Goal: Task Accomplishment & Management: Manage account settings

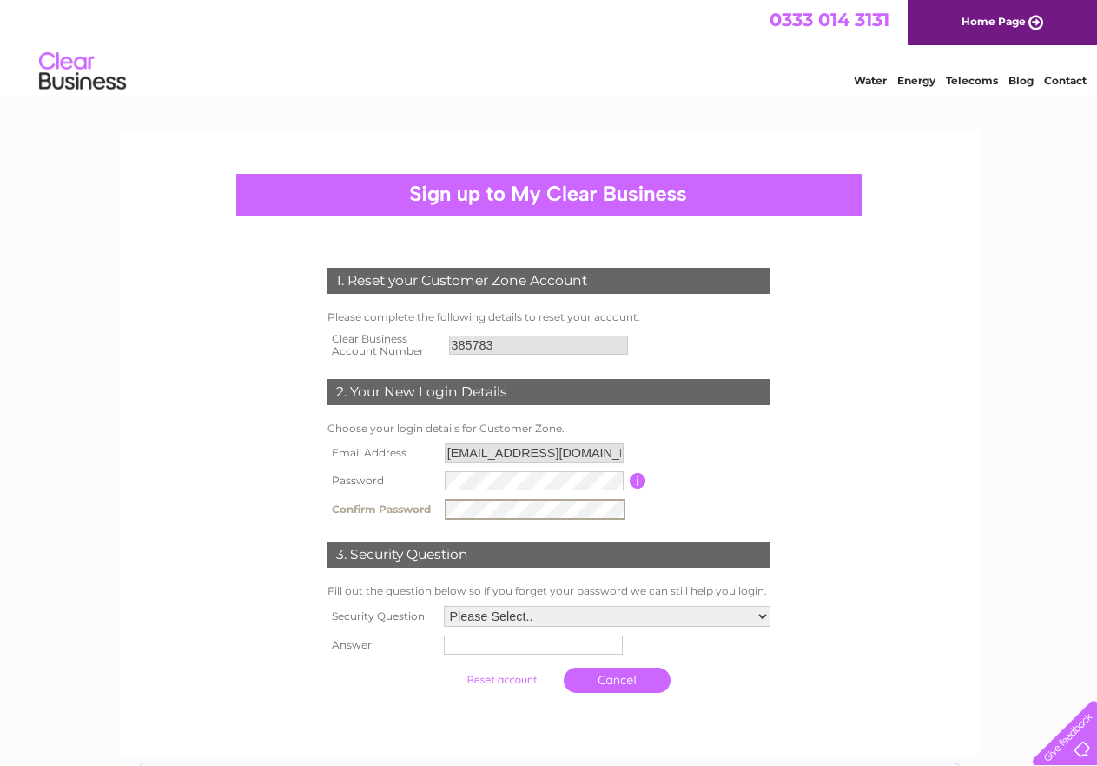
click at [757, 616] on select "Please Select.. In what town or city was your first job? In what town or city d…" at bounding box center [607, 616] width 327 height 21
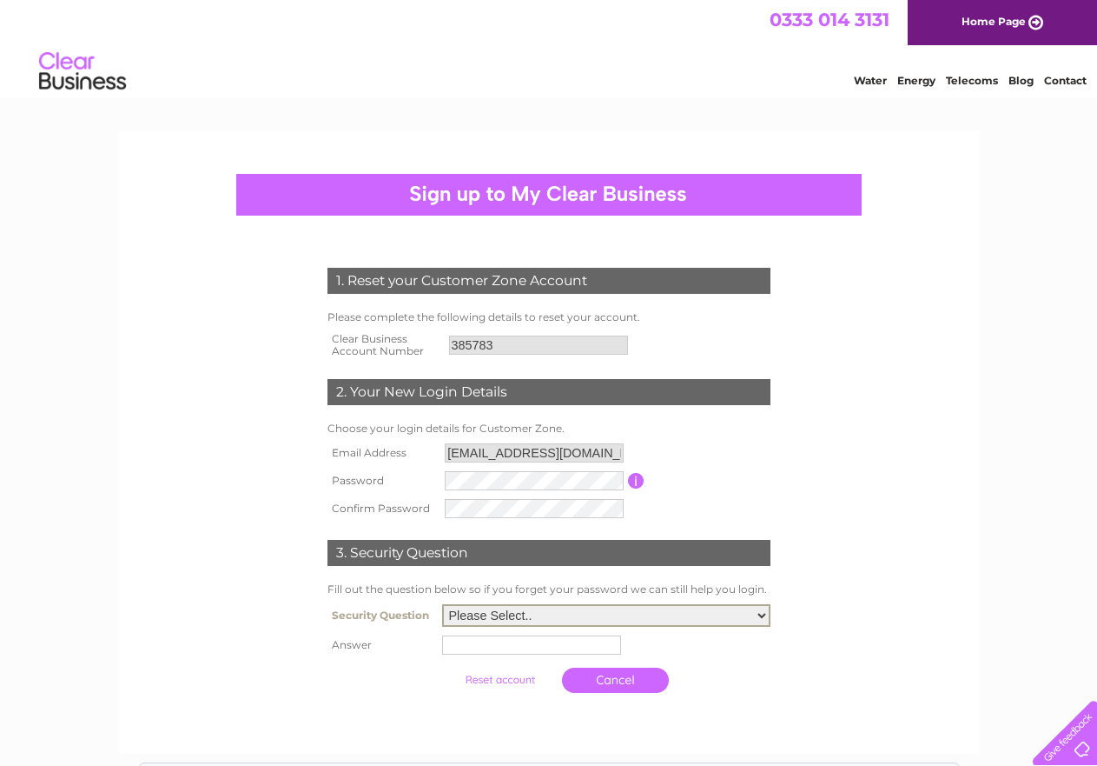
select select "1"
click at [442, 605] on select "Please Select.. In what town or city was your first job? In what town or city d…" at bounding box center [606, 615] width 328 height 23
click at [514, 650] on input "text" at bounding box center [531, 644] width 179 height 19
type input "GRIMSBY"
click at [511, 680] on input "submit" at bounding box center [501, 678] width 107 height 24
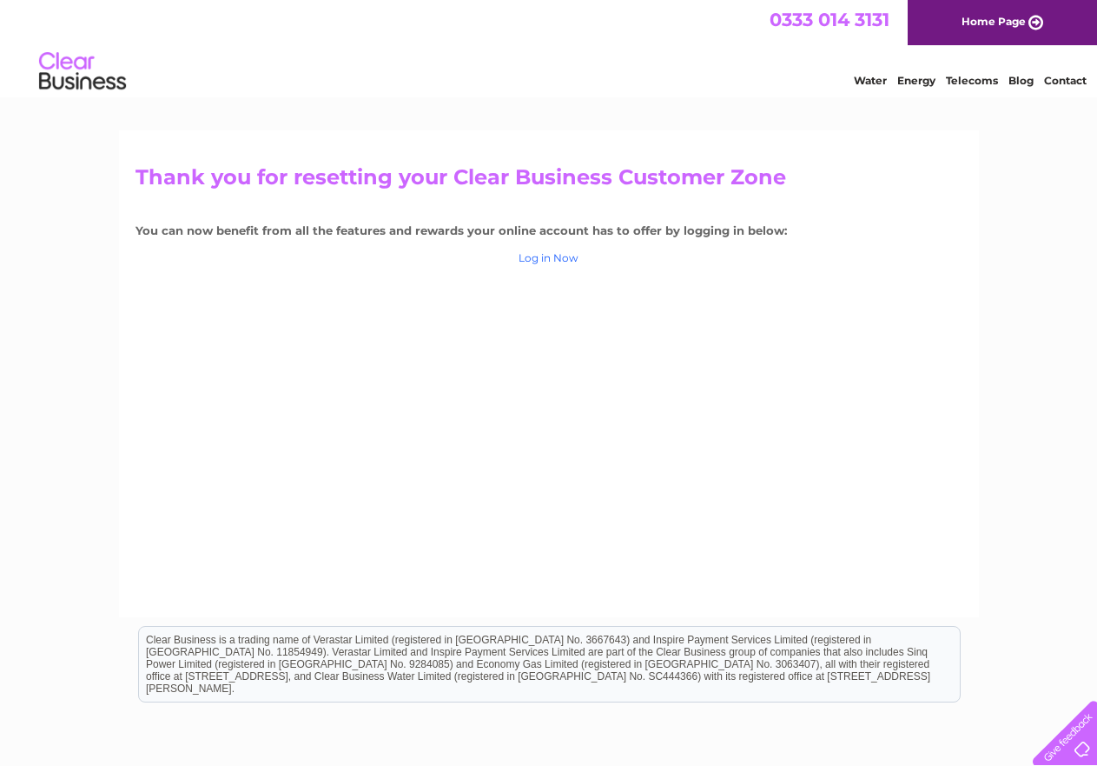
click at [562, 259] on link "Log in Now" at bounding box center [549, 257] width 60 height 13
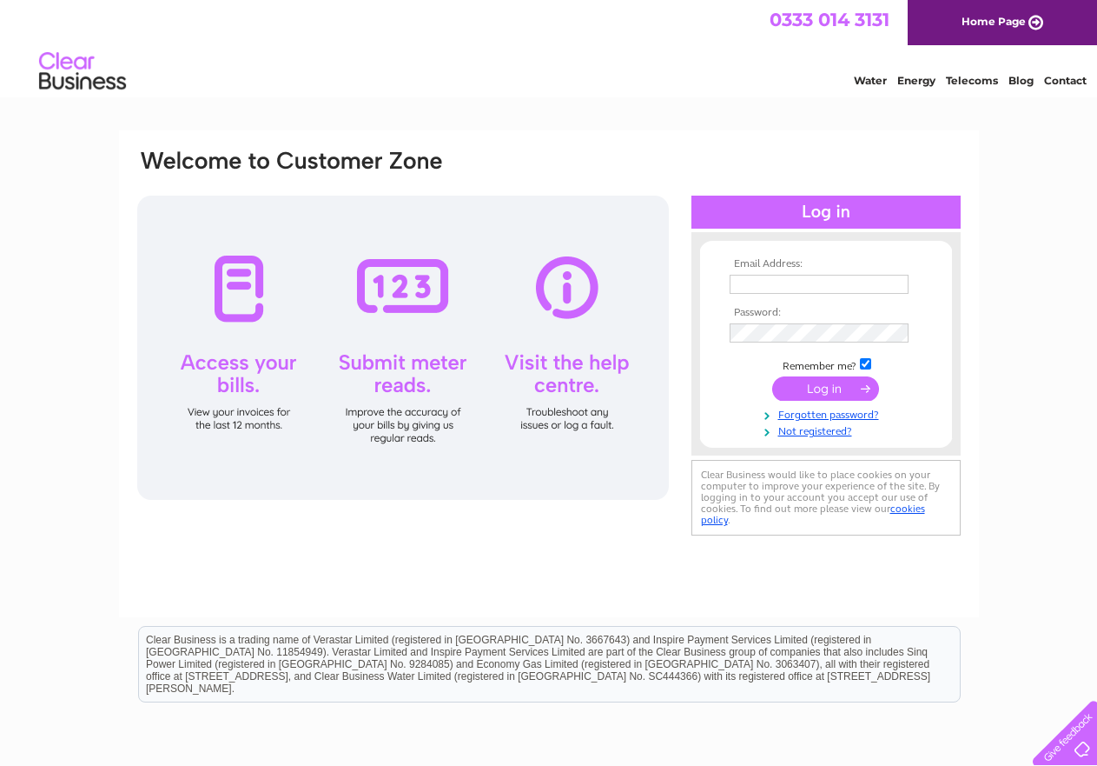
type input "[EMAIL_ADDRESS][DOMAIN_NAME]"
click at [242, 367] on div at bounding box center [403, 348] width 532 height 304
click at [244, 309] on div at bounding box center [403, 348] width 532 height 304
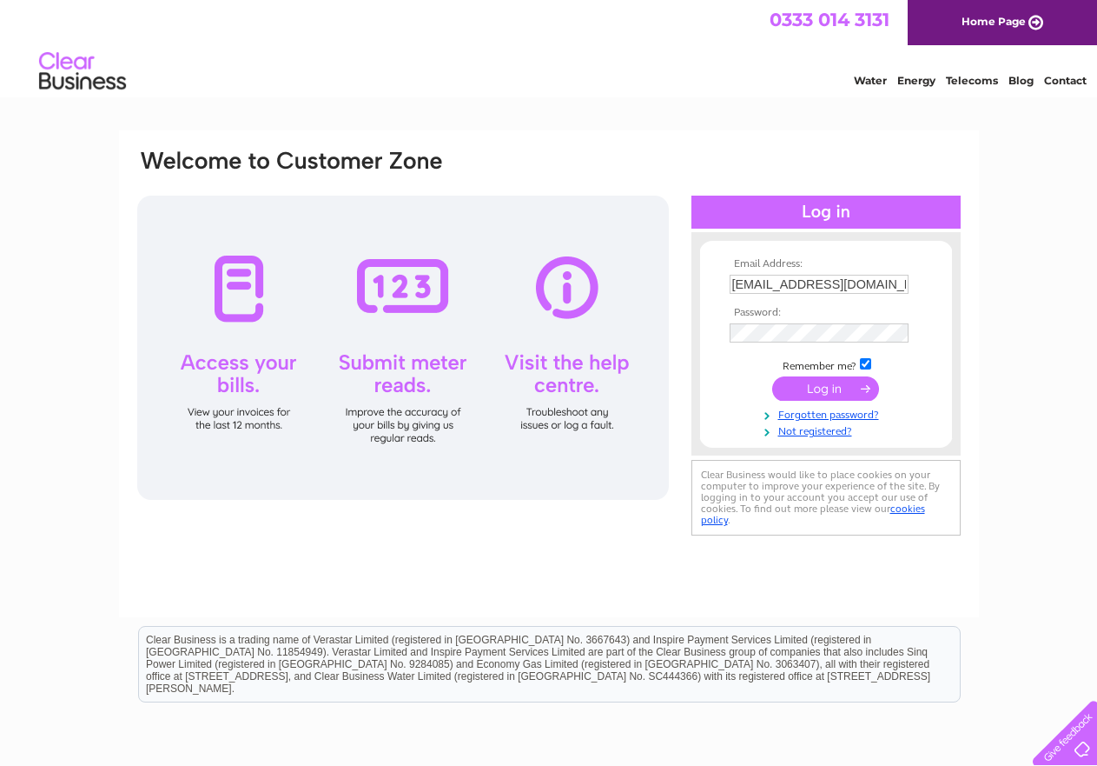
click at [244, 309] on div at bounding box center [403, 348] width 532 height 304
click at [832, 386] on input "submit" at bounding box center [826, 388] width 107 height 24
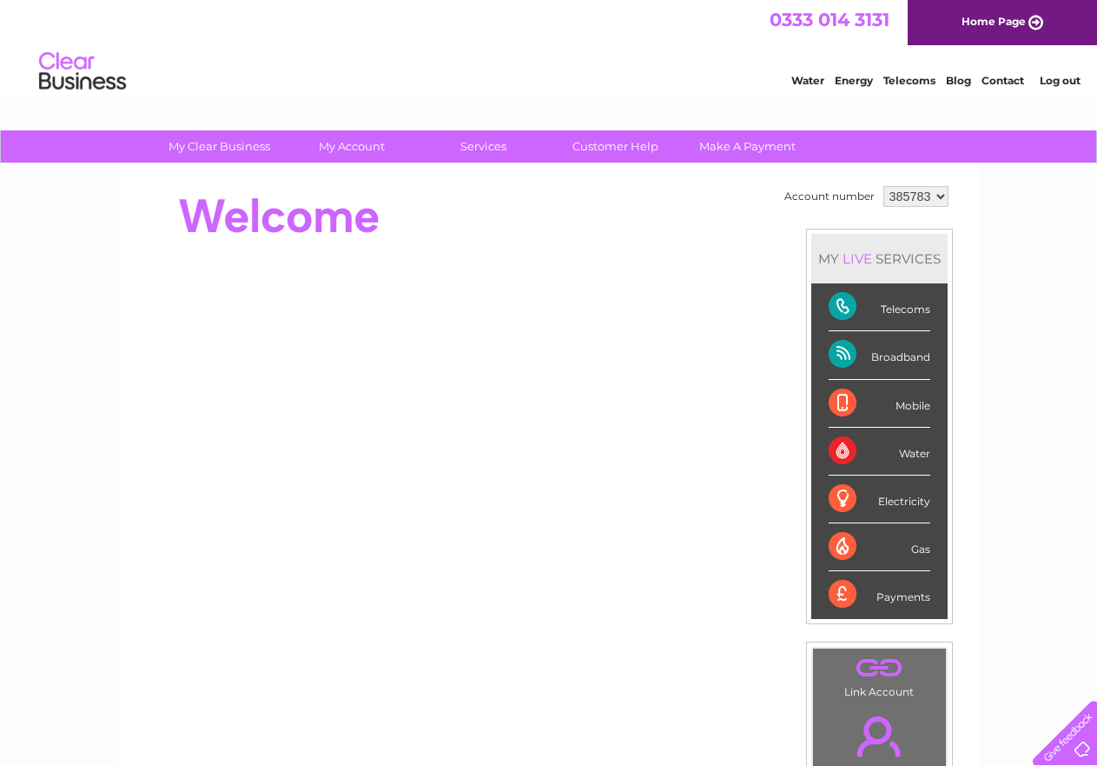
click at [912, 311] on div "Telecoms" at bounding box center [880, 307] width 102 height 48
click at [843, 308] on div "Telecoms" at bounding box center [880, 307] width 102 height 48
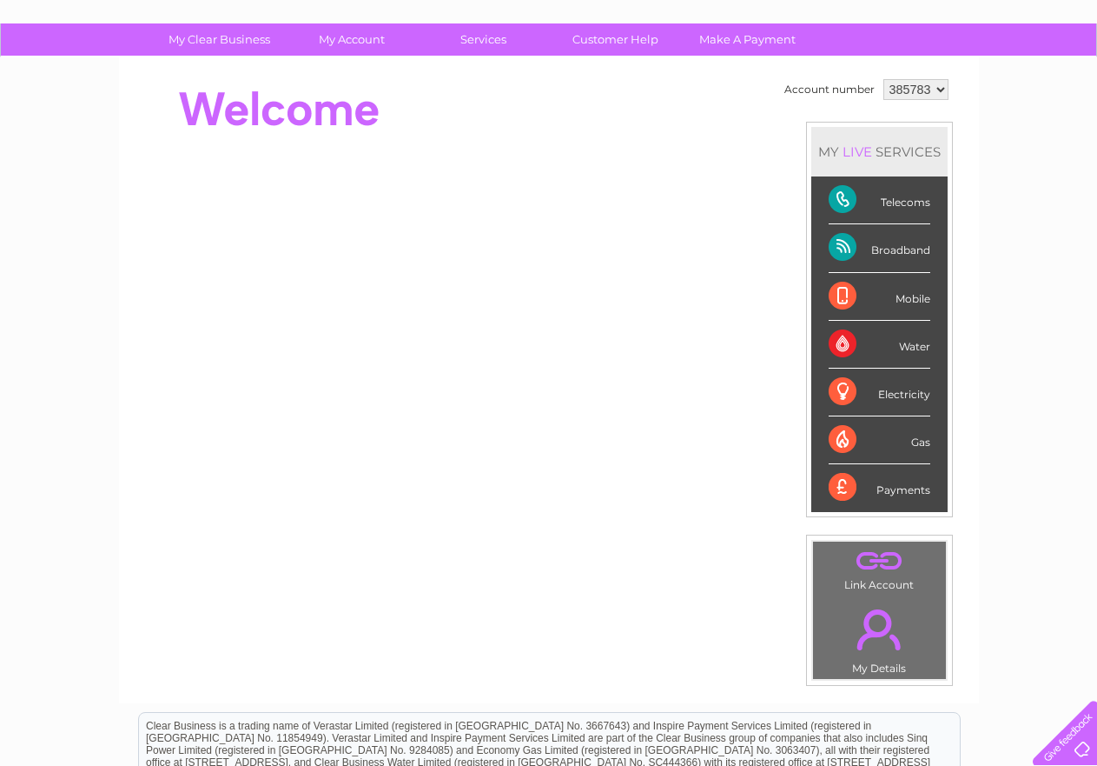
scroll to position [103, 0]
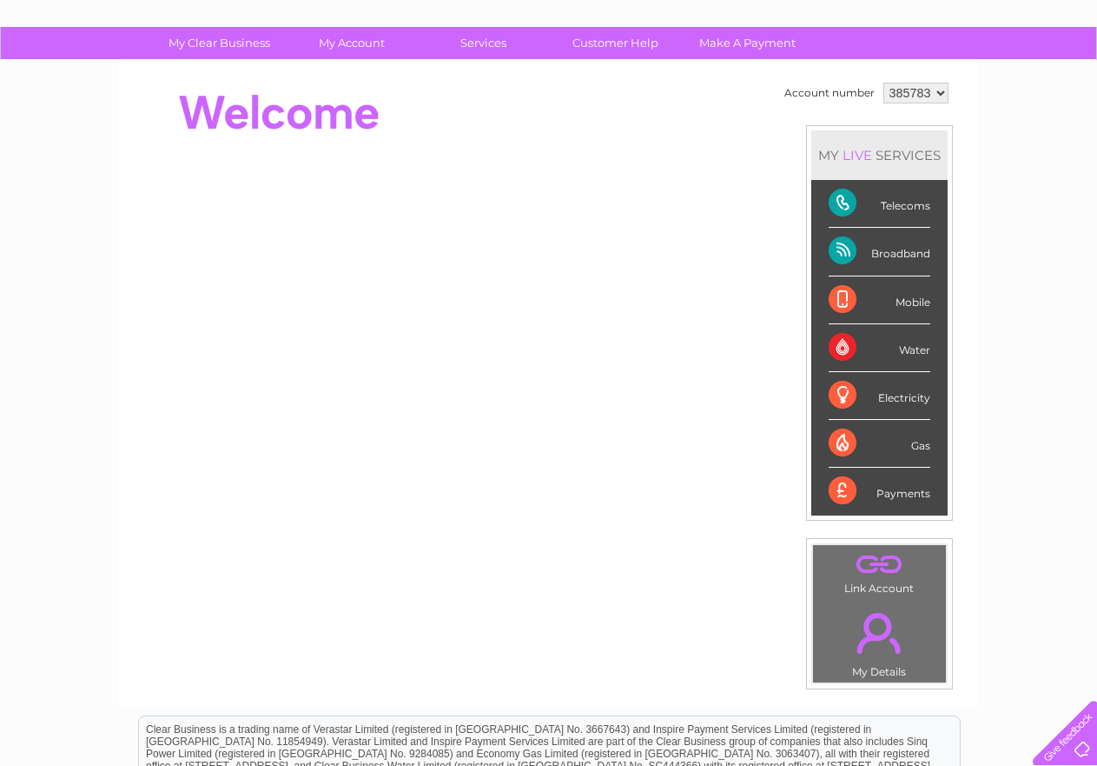
click at [886, 254] on div "Broadband" at bounding box center [880, 252] width 102 height 48
click at [860, 196] on div "Telecoms" at bounding box center [880, 204] width 102 height 48
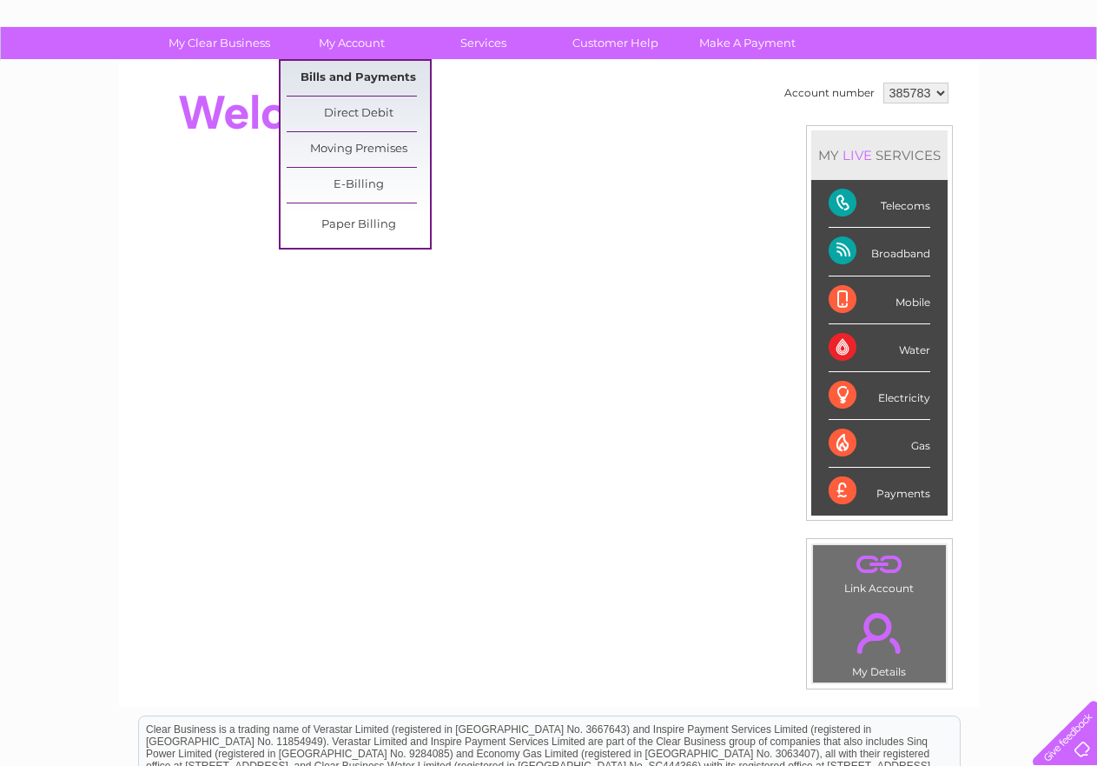
click at [360, 76] on link "Bills and Payments" at bounding box center [358, 78] width 143 height 35
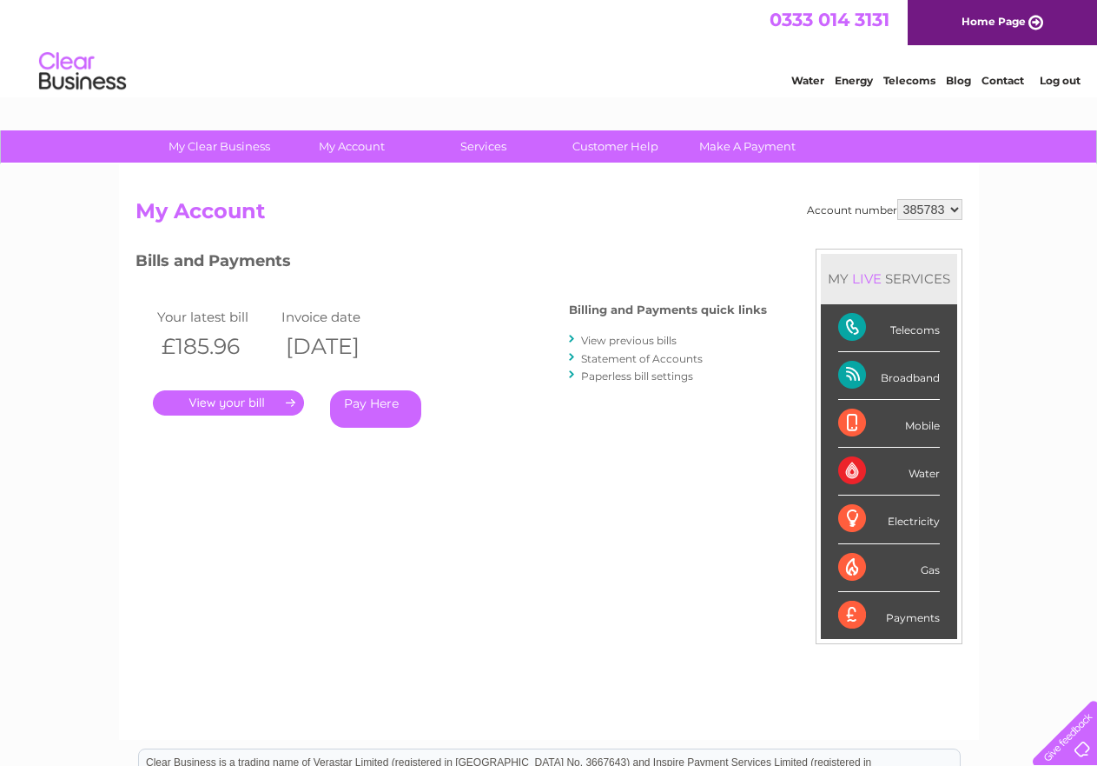
click at [253, 401] on link "." at bounding box center [228, 402] width 151 height 25
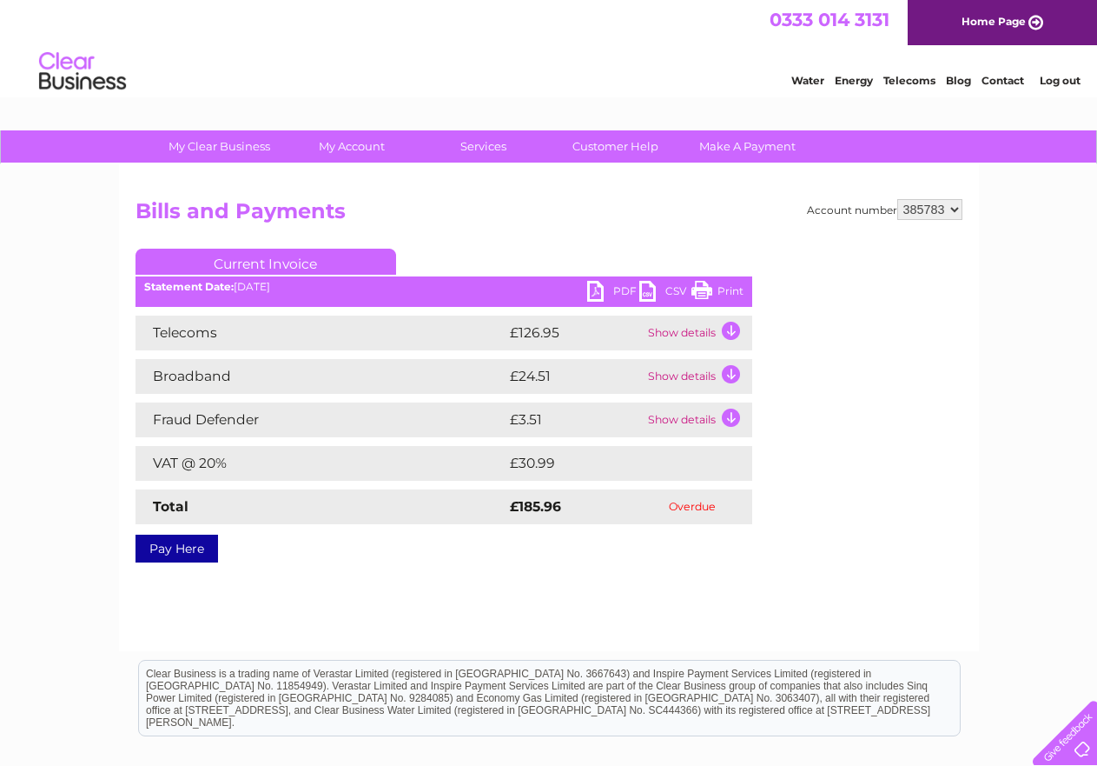
click at [730, 328] on td "Show details" at bounding box center [698, 332] width 109 height 35
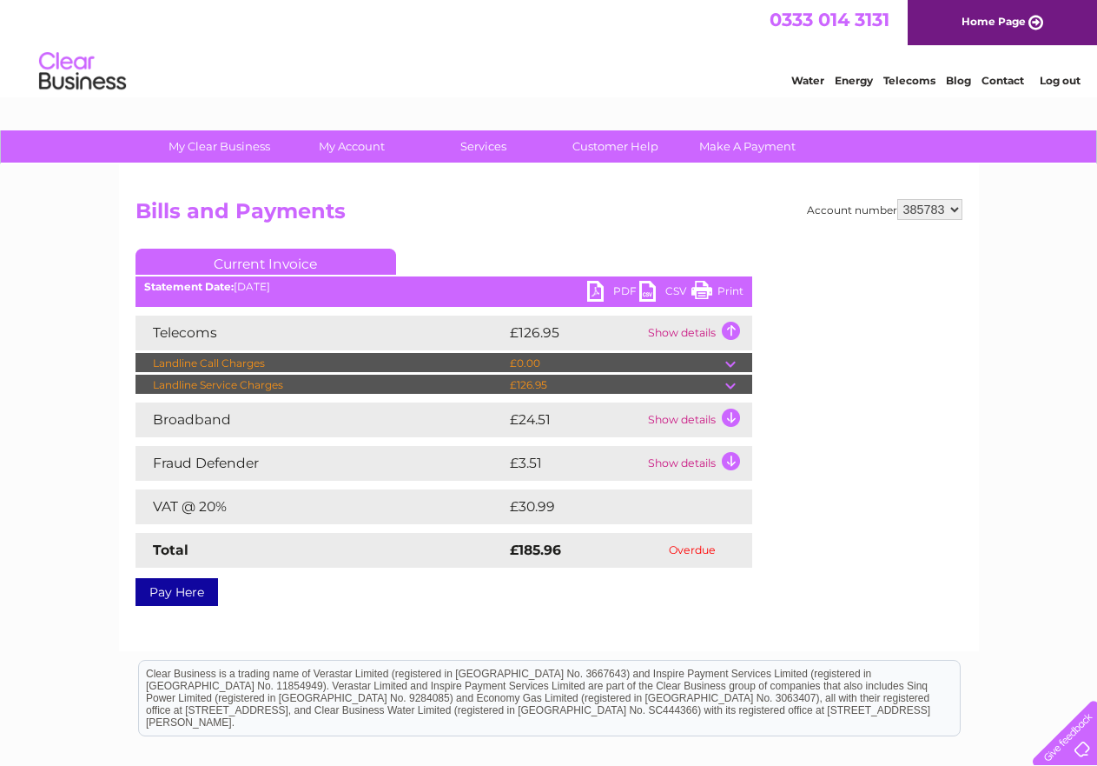
click at [598, 291] on link "PDF" at bounding box center [613, 293] width 52 height 25
click at [598, 292] on link "PDF" at bounding box center [613, 293] width 52 height 25
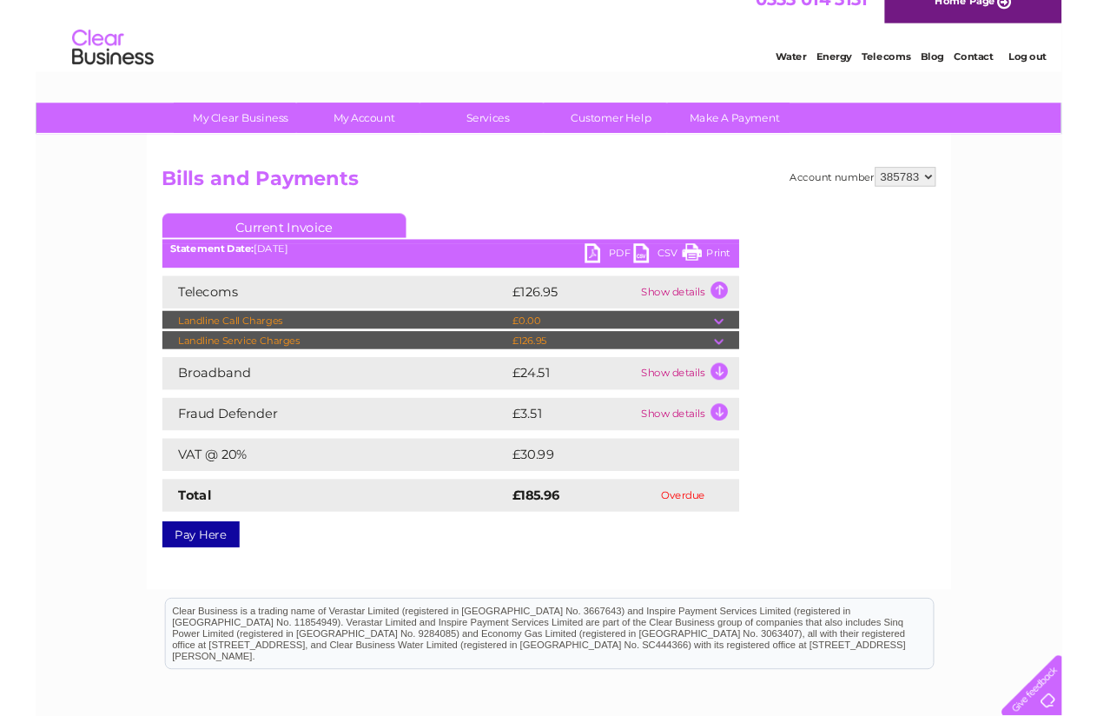
scroll to position [19, 0]
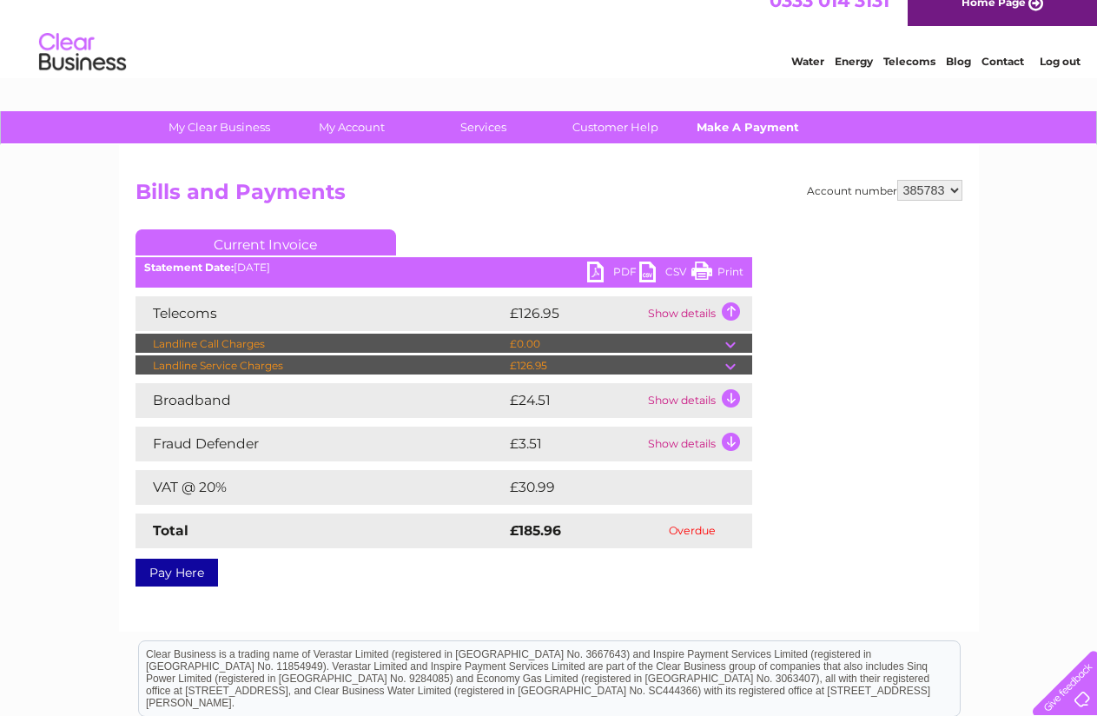
click at [746, 131] on link "Make A Payment" at bounding box center [747, 127] width 143 height 32
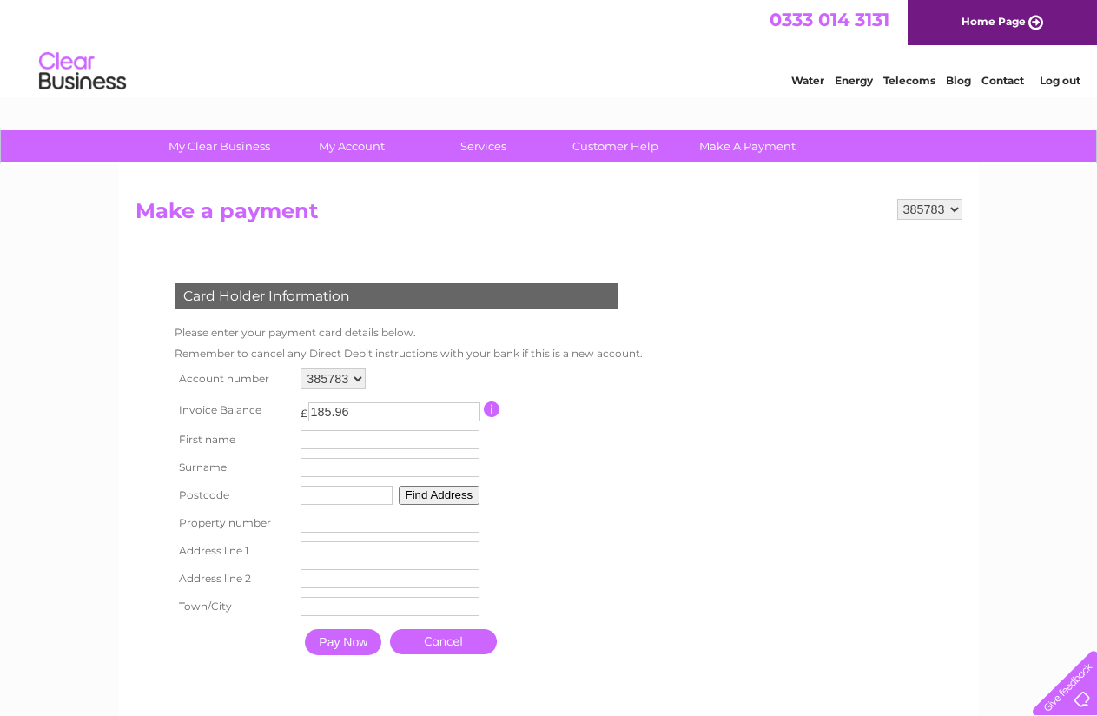
click at [912, 83] on link "Telecoms" at bounding box center [910, 80] width 52 height 13
